Goal: Register for event/course

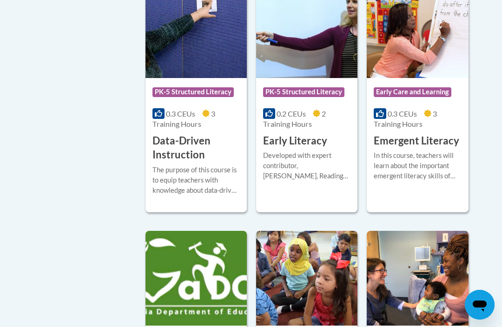
scroll to position [1137, 0]
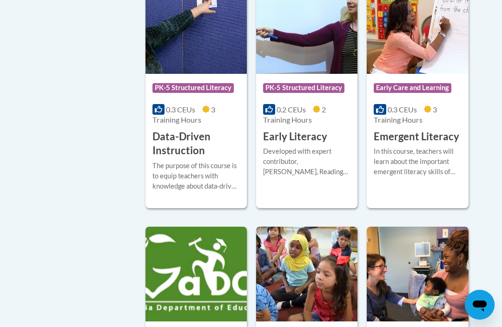
click at [200, 158] on div "More Info Start The purpose of this course is to equip teachers with knowledge …" at bounding box center [196, 181] width 101 height 47
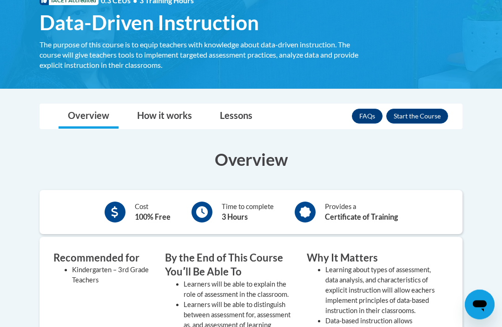
click at [432, 120] on button "Enroll" at bounding box center [417, 116] width 62 height 15
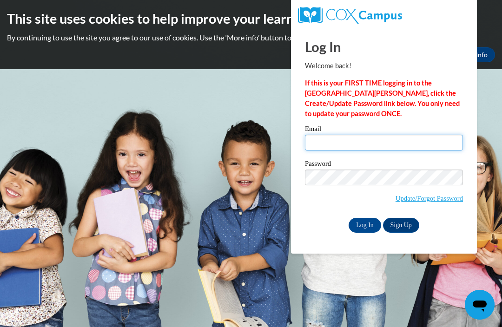
type input "brandyl@bdlc.org"
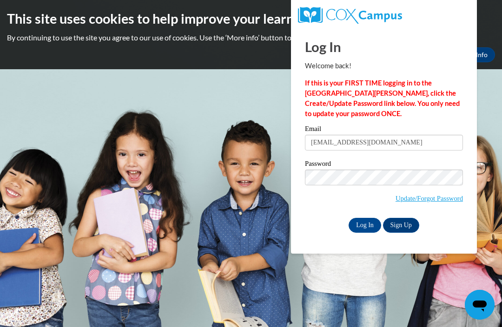
click at [365, 225] on input "Log In" at bounding box center [365, 225] width 33 height 15
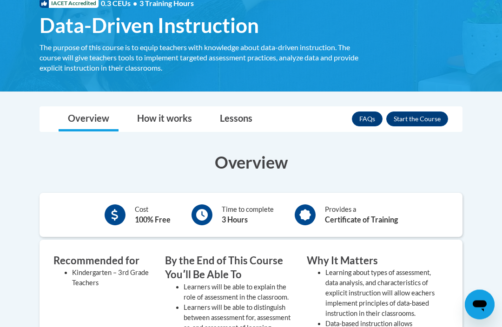
scroll to position [143, 0]
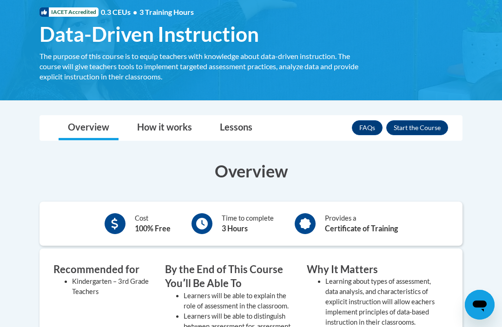
click at [425, 129] on button "Enroll" at bounding box center [417, 127] width 62 height 15
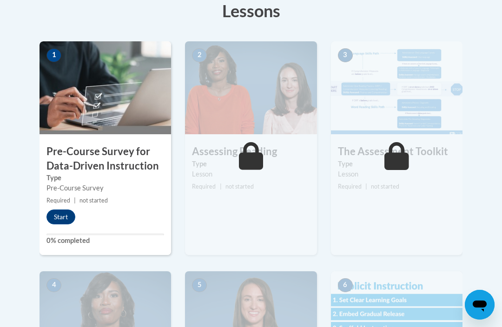
scroll to position [270, 0]
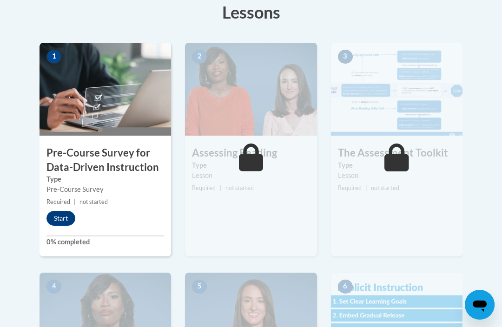
click at [60, 215] on button "Start" at bounding box center [60, 218] width 29 height 15
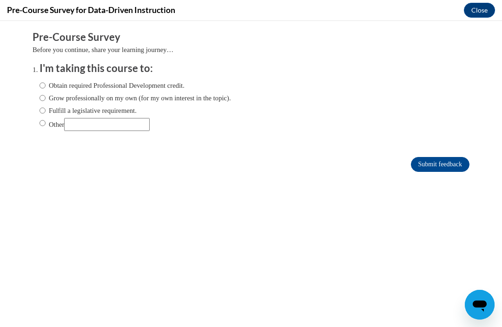
scroll to position [0, 0]
click at [40, 87] on input "Obtain required Professional Development credit." at bounding box center [43, 85] width 6 height 10
radio input "true"
click at [429, 168] on input "Submit feedback" at bounding box center [440, 164] width 59 height 15
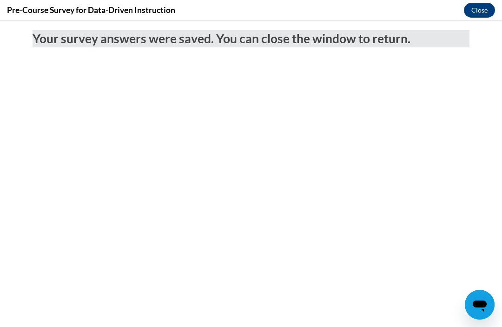
click at [481, 12] on button "Close" at bounding box center [479, 10] width 31 height 15
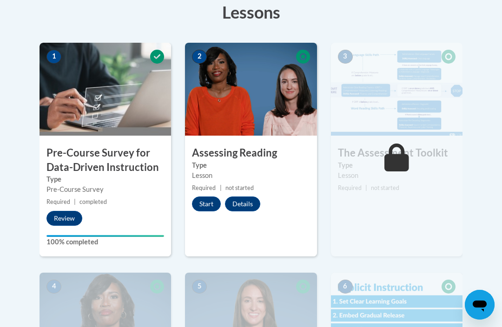
click at [208, 206] on button "Start" at bounding box center [206, 204] width 29 height 15
